Goal: Use online tool/utility: Utilize a website feature to perform a specific function

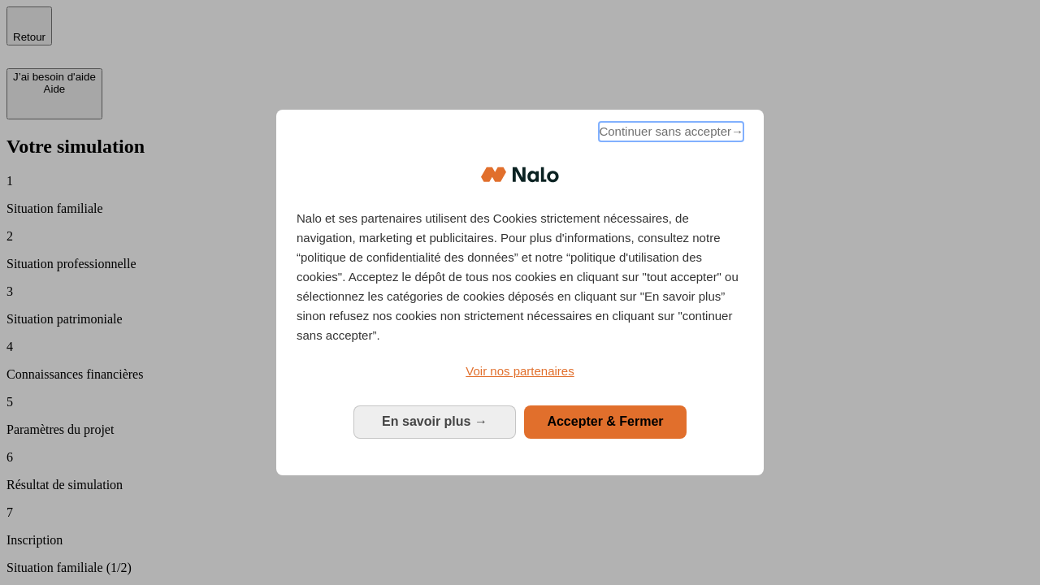
click at [670, 134] on span "Continuer sans accepter →" at bounding box center [671, 132] width 145 height 20
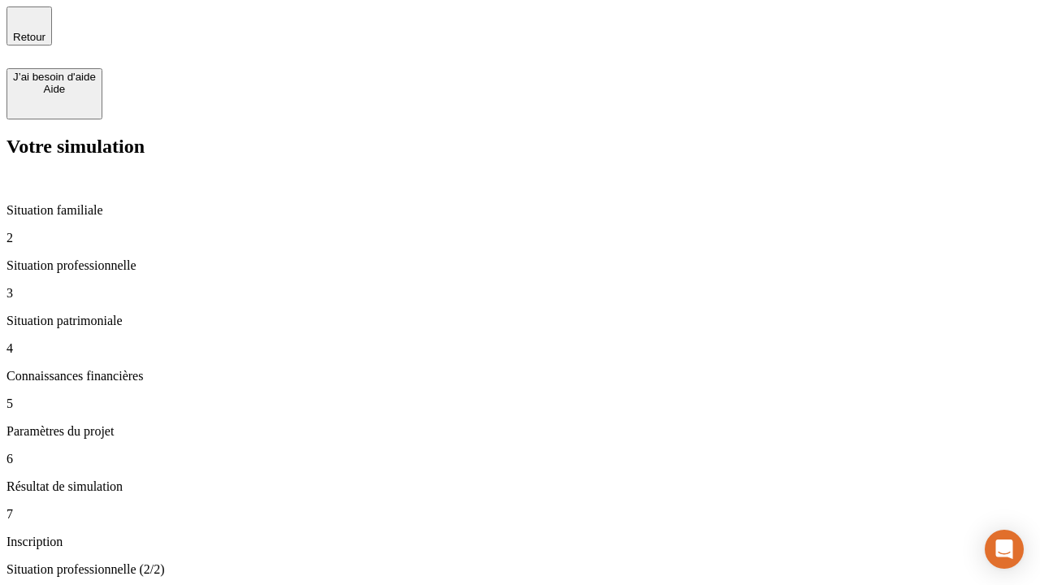
type input "30 000"
type input "0"
type input "1 000"
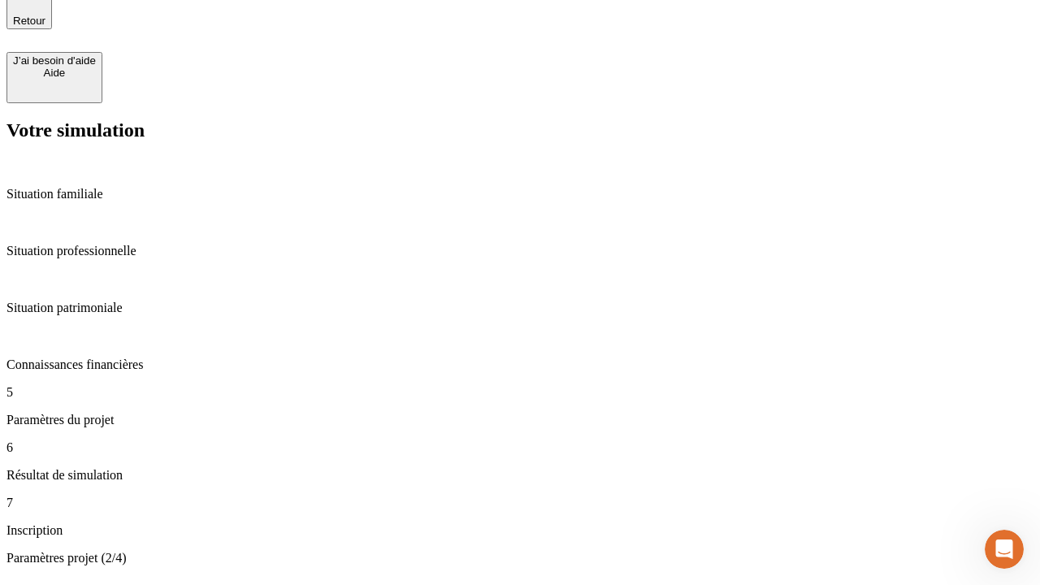
type input "40"
type input "200 000"
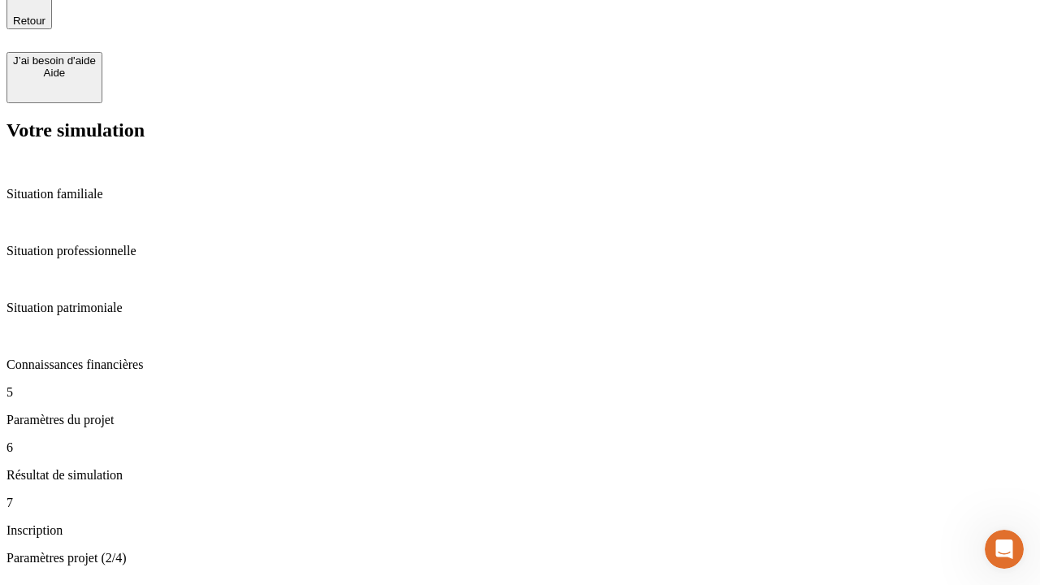
type input "640"
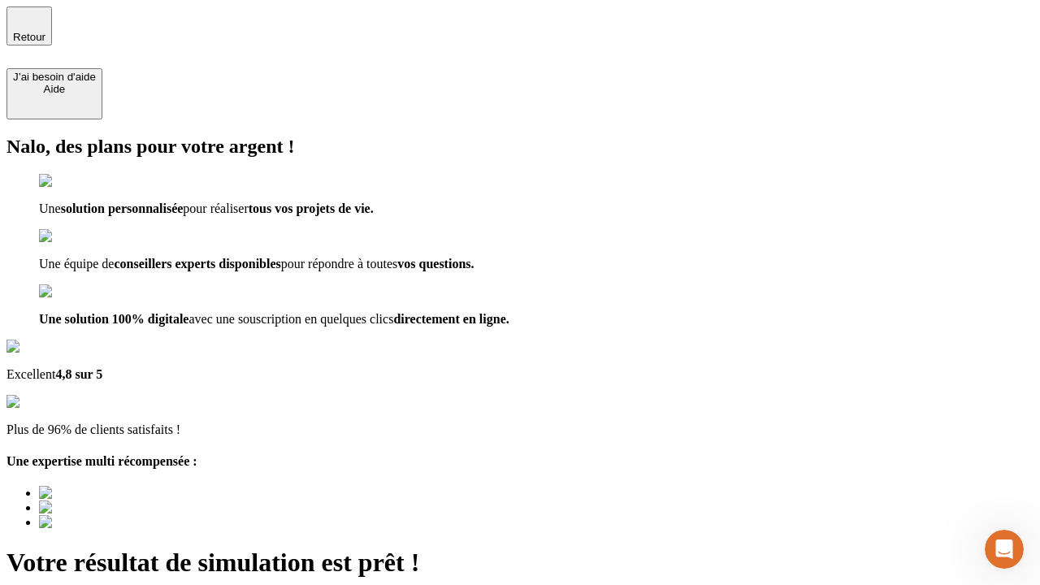
type input "[EMAIL_ADDRESS][DOMAIN_NAME]"
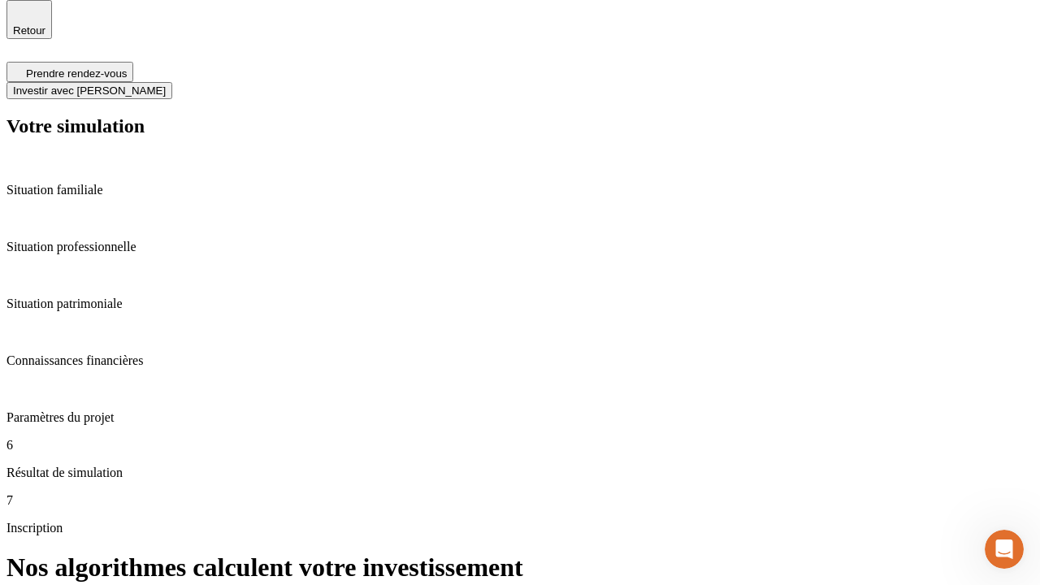
click at [166, 85] on span "Investir avec [PERSON_NAME]" at bounding box center [89, 91] width 153 height 12
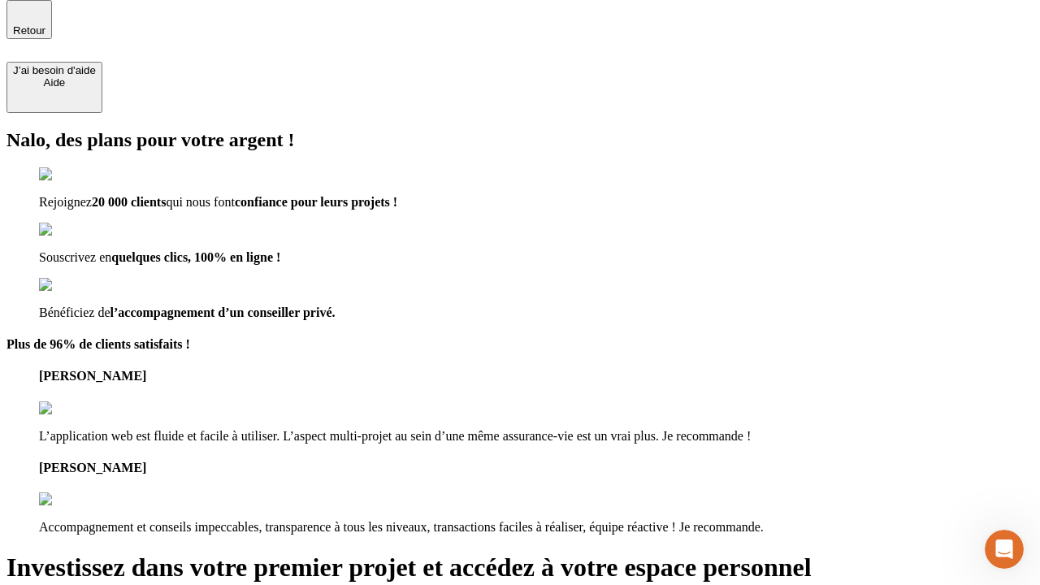
scroll to position [5, 0]
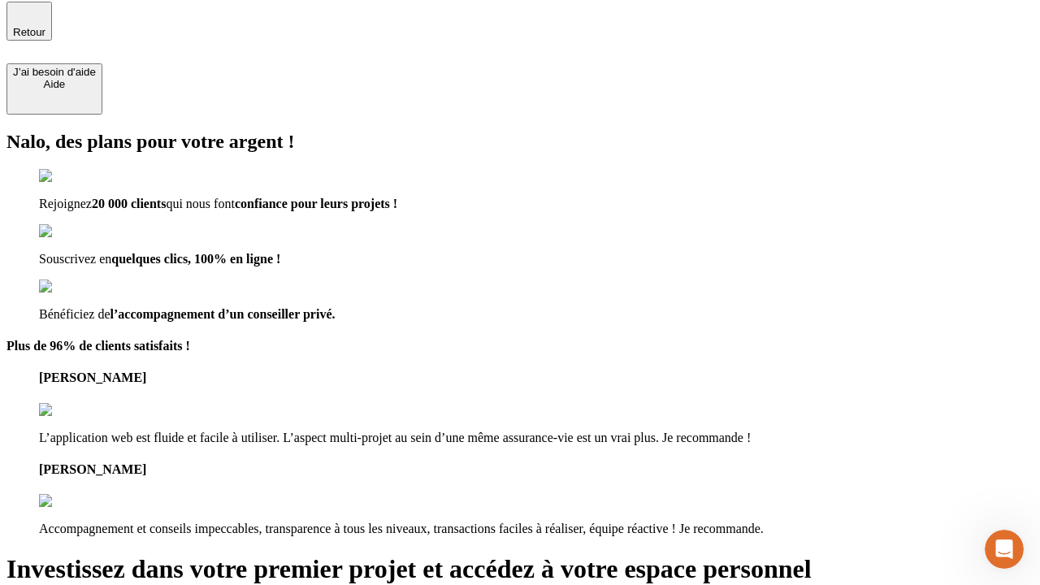
type input "abc"
